Goal: Task Accomplishment & Management: Use online tool/utility

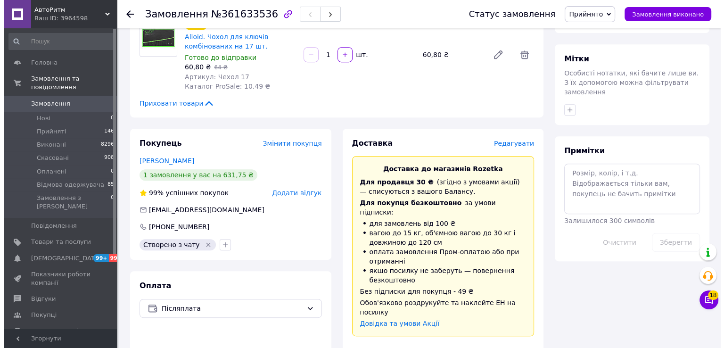
scroll to position [472, 0]
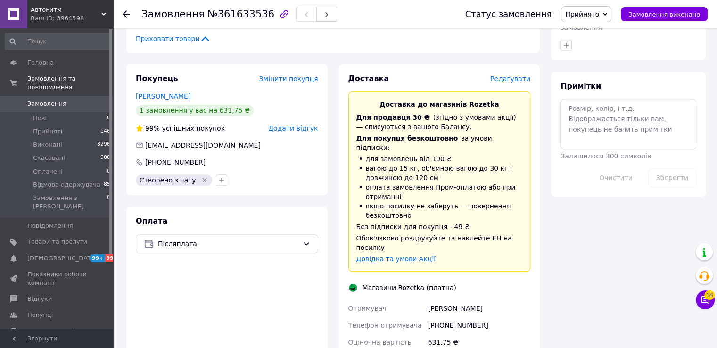
click at [521, 80] on span "Редагувати" at bounding box center [510, 79] width 40 height 8
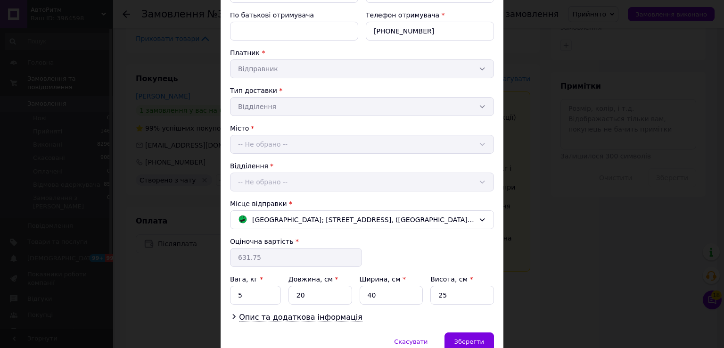
scroll to position [180, 0]
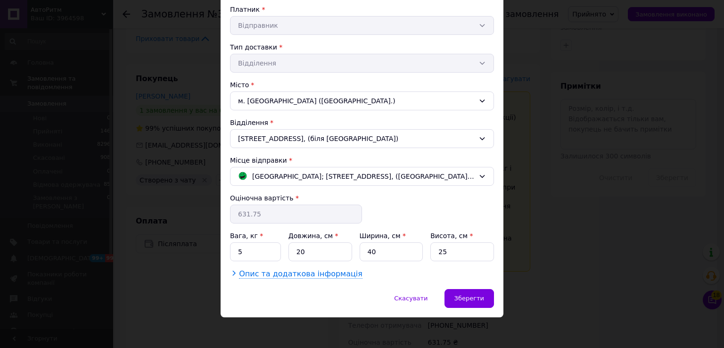
click at [339, 274] on span "Опис та додаткова інформація" at bounding box center [301, 273] width 124 height 9
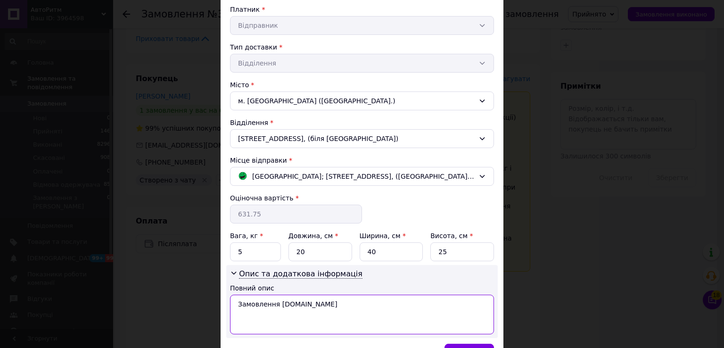
click at [311, 299] on textarea "Замовлення [DOMAIN_NAME]" at bounding box center [362, 315] width 264 height 40
paste textarea "00000236514"
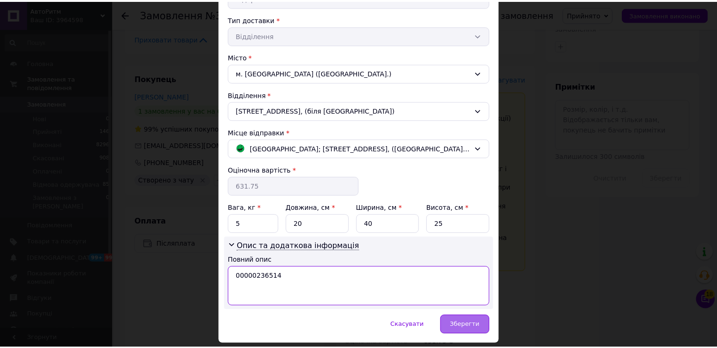
scroll to position [234, 0]
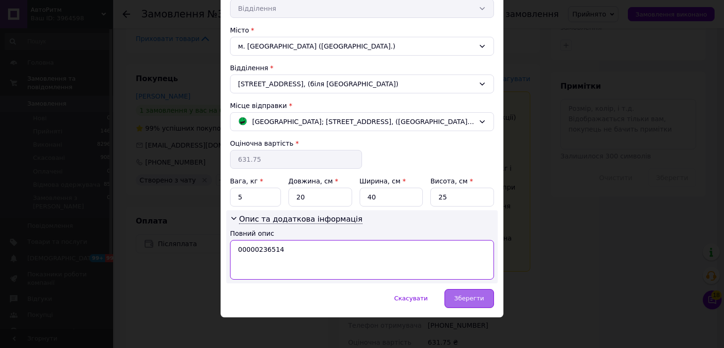
type textarea "00000236514"
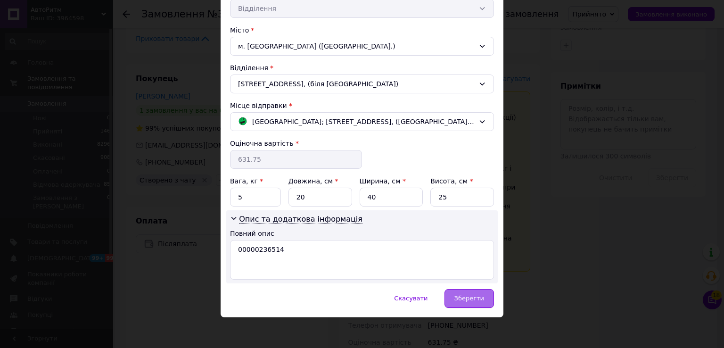
click at [467, 299] on span "Зберегти" at bounding box center [470, 298] width 30 height 7
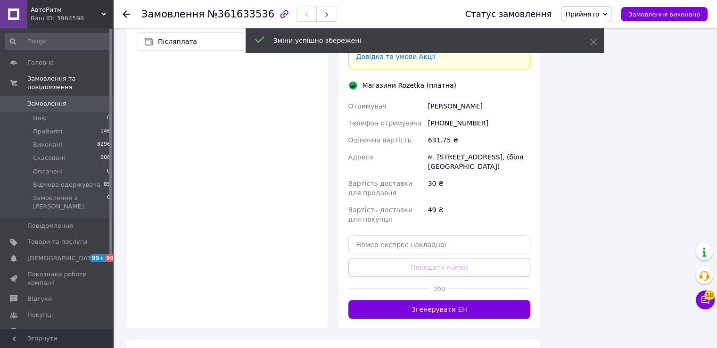
scroll to position [755, 0]
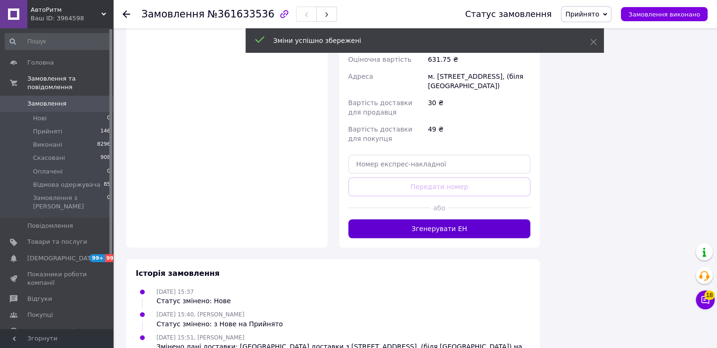
click at [445, 219] on button "Згенерувати ЕН" at bounding box center [440, 228] width 183 height 19
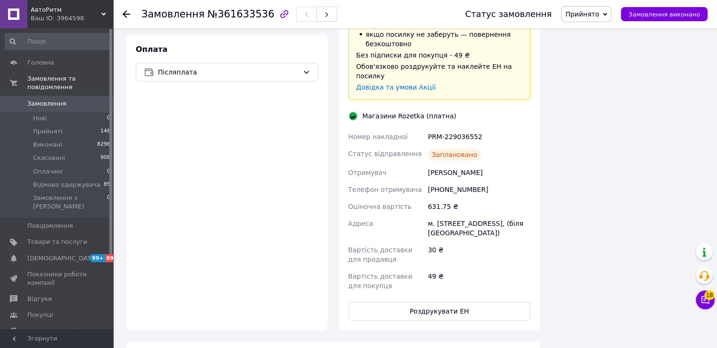
scroll to position [660, 0]
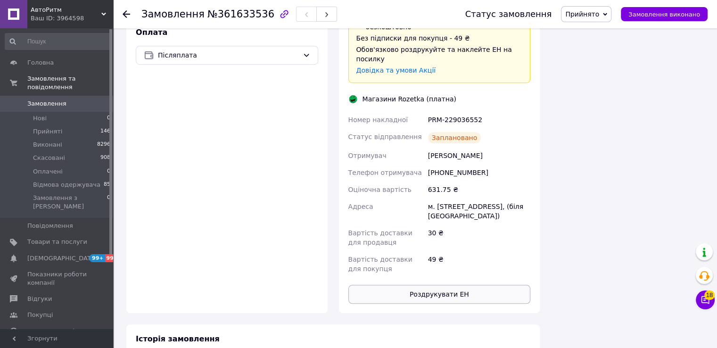
click at [464, 285] on button "Роздрукувати ЕН" at bounding box center [440, 294] width 183 height 19
drag, startPoint x: 428, startPoint y: 102, endPoint x: 478, endPoint y: 106, distance: 49.7
click at [478, 111] on div "PRM-229036552" at bounding box center [479, 119] width 106 height 17
copy div "PRM-229036552"
